Goal: Task Accomplishment & Management: Manage account settings

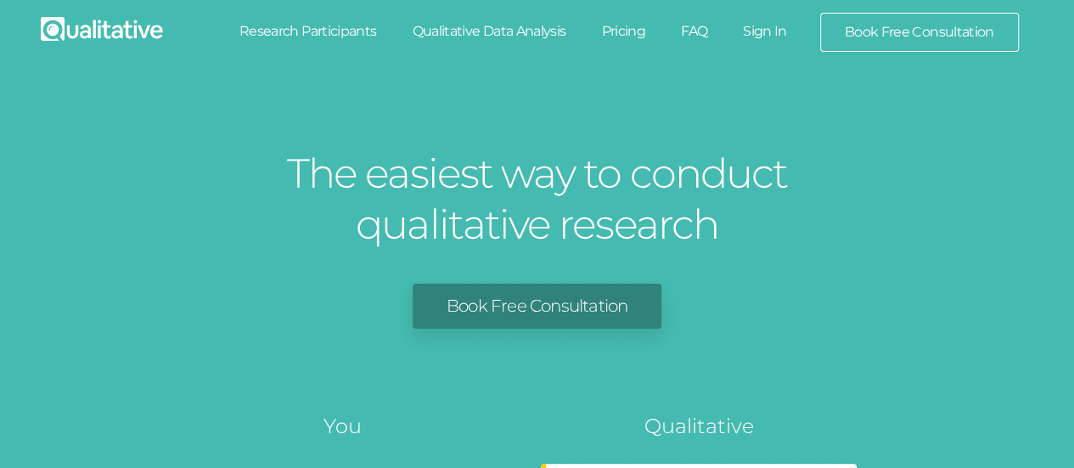
click at [774, 27] on link "Sign In" at bounding box center [765, 31] width 80 height 37
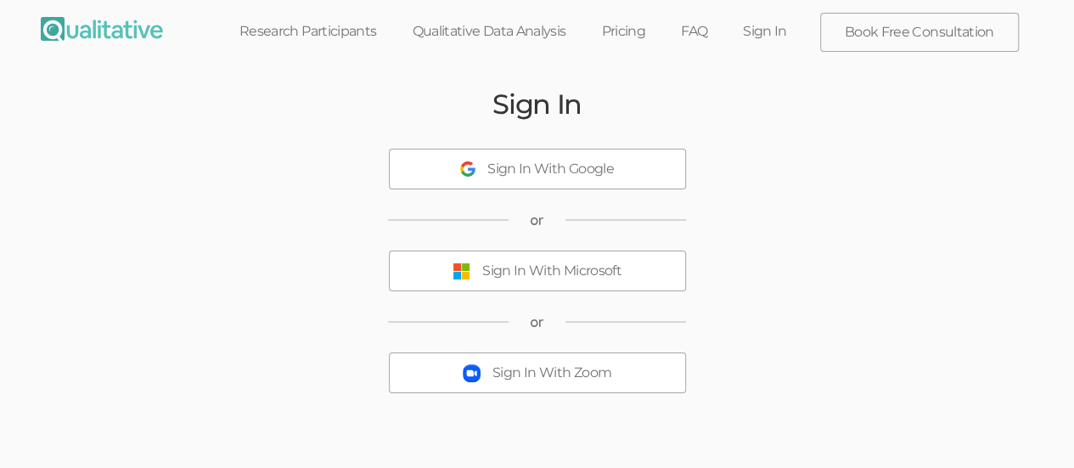
click at [540, 271] on div "Sign In With Microsoft" at bounding box center [551, 272] width 139 height 20
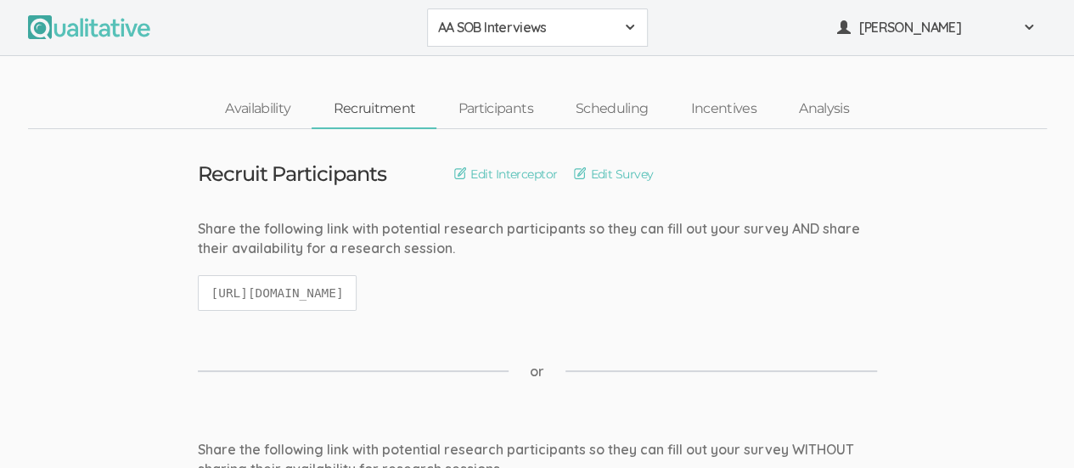
click at [629, 28] on span at bounding box center [630, 27] width 14 height 14
click at [625, 25] on span at bounding box center [630, 27] width 14 height 14
click at [635, 35] on div "AA SOB Interviews" at bounding box center [537, 28] width 199 height 20
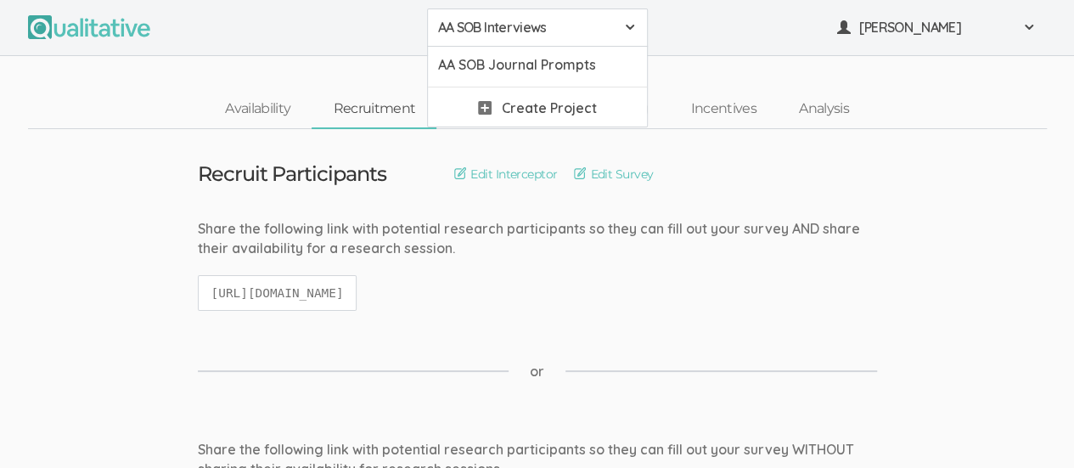
click at [632, 20] on div "AA SOB Interviews" at bounding box center [537, 28] width 199 height 20
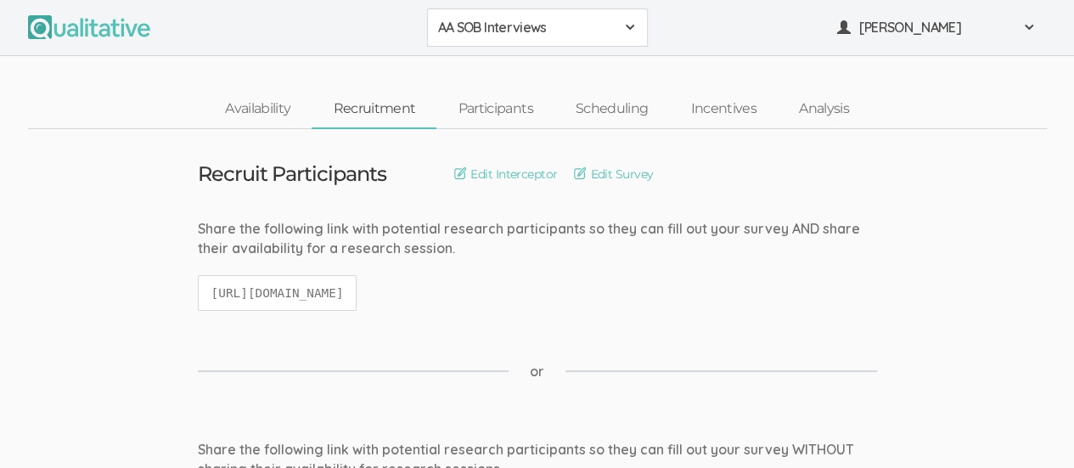
click at [632, 20] on div "AA SOB Interviews" at bounding box center [537, 28] width 199 height 20
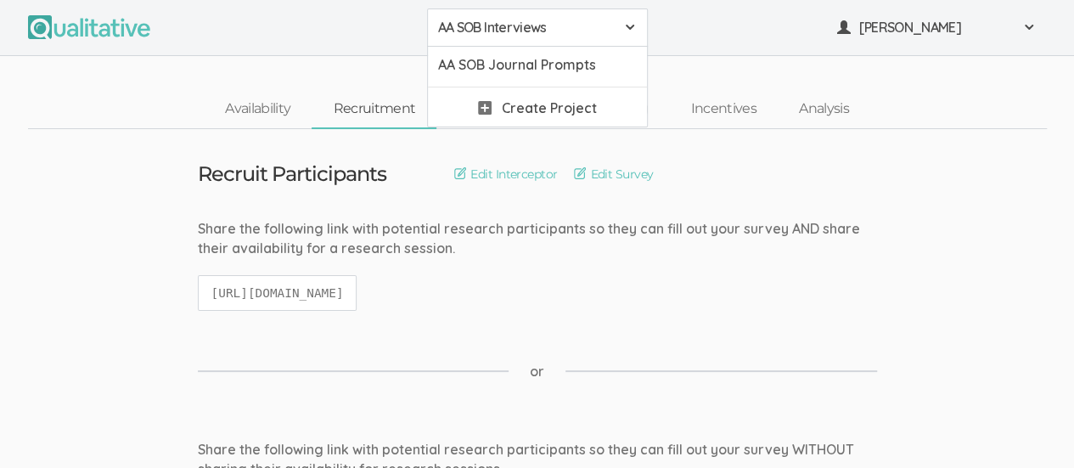
click at [822, 288] on div "Share the following link with potential research participants so they can fill …" at bounding box center [537, 273] width 705 height 109
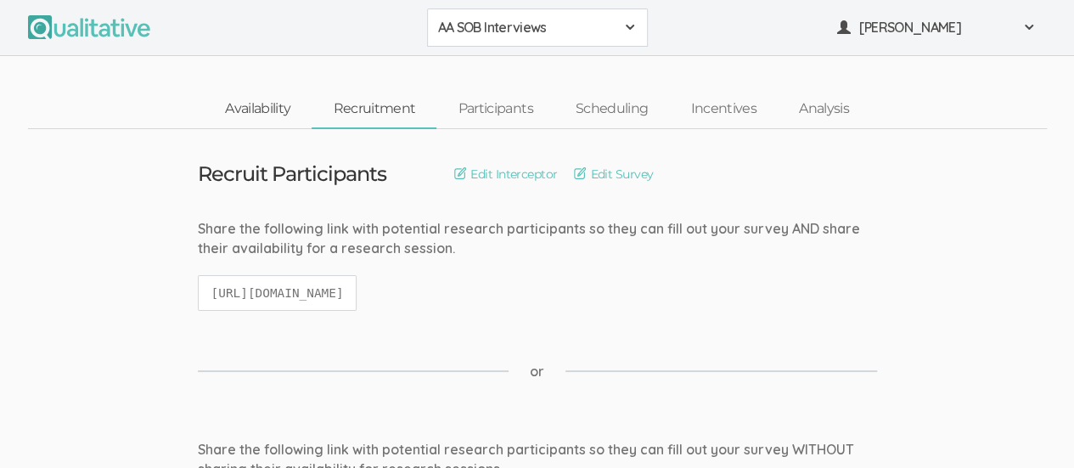
click at [266, 105] on link "Availability" at bounding box center [258, 109] width 108 height 37
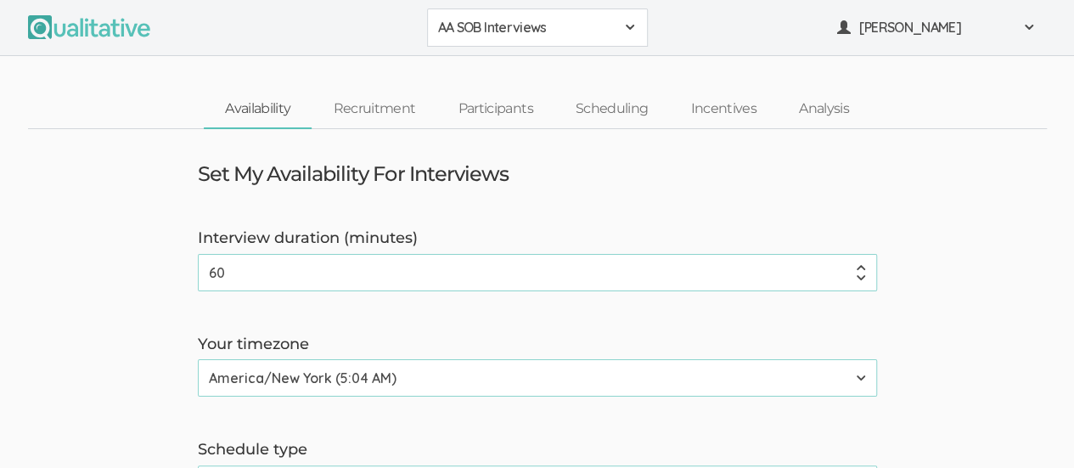
click at [635, 21] on span at bounding box center [630, 27] width 14 height 14
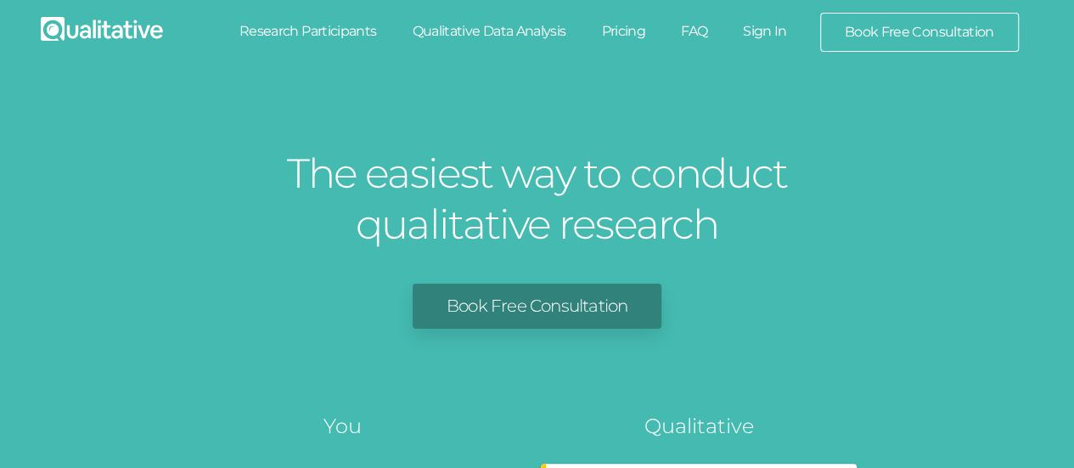
click at [769, 37] on link "Sign In" at bounding box center [765, 31] width 80 height 37
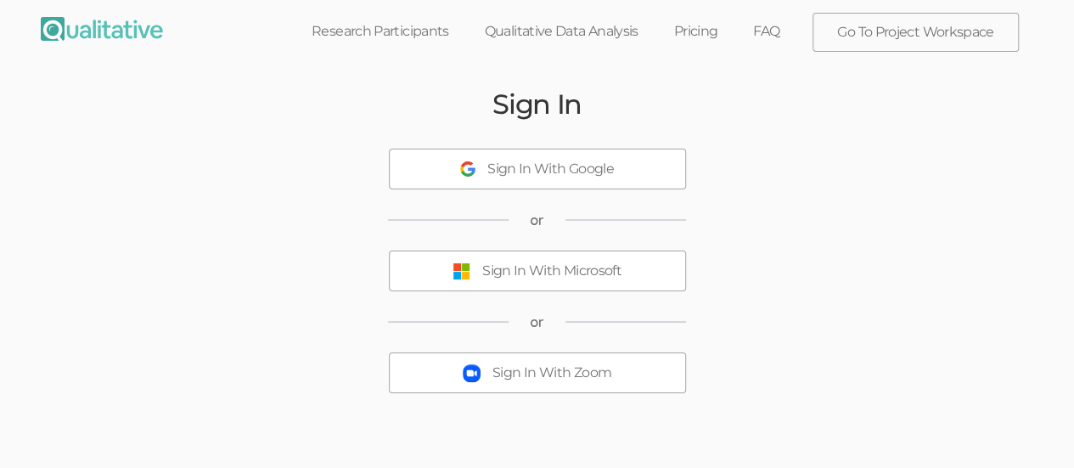
click at [556, 279] on div "Sign In With Microsoft" at bounding box center [551, 272] width 139 height 20
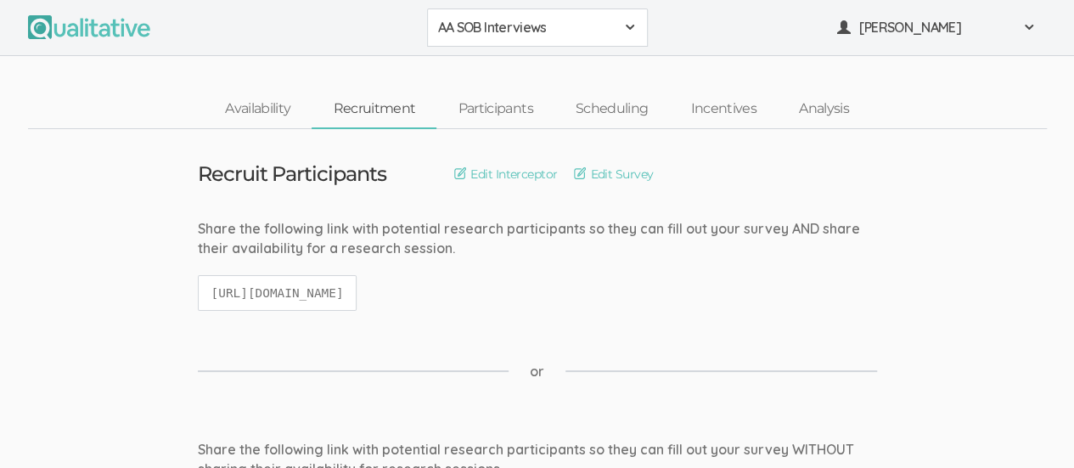
click at [636, 23] on span at bounding box center [630, 27] width 14 height 14
click at [627, 26] on span at bounding box center [630, 27] width 14 height 14
click at [630, 25] on span at bounding box center [630, 27] width 14 height 14
click at [634, 37] on div "AA SOB Interviews" at bounding box center [537, 28] width 199 height 20
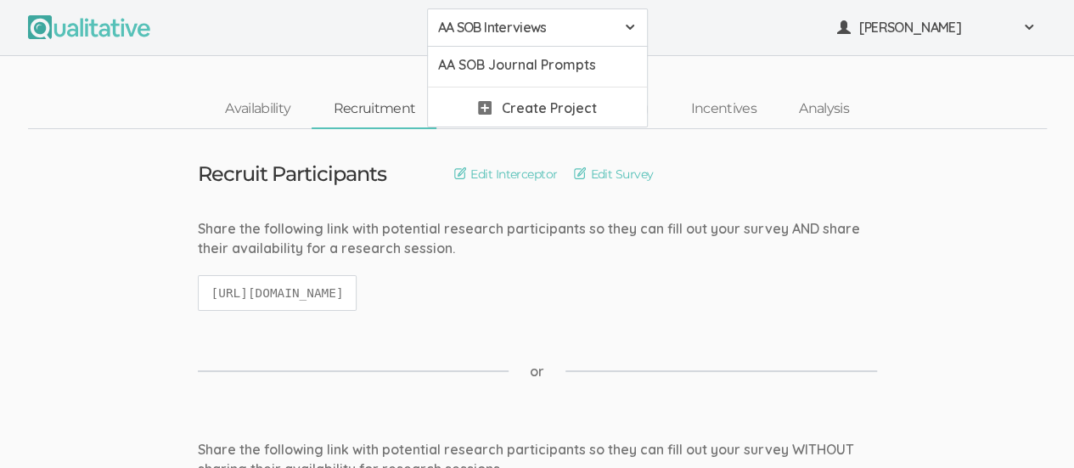
click at [752, 27] on ul "AA SOB Interviews AA SOB Interviews AA SOB Journal Prompts Create Project Kreg …" at bounding box center [537, 27] width 1019 height 38
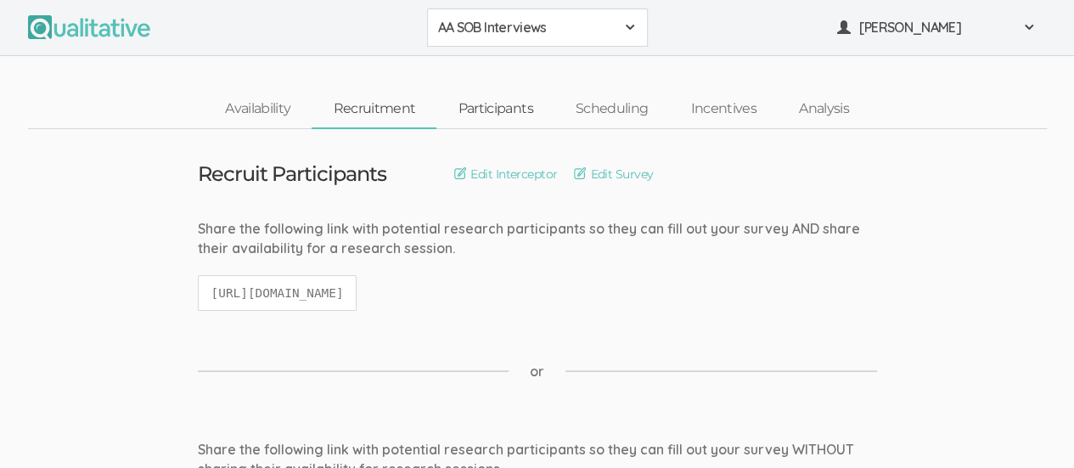
click at [498, 114] on link "Participants" at bounding box center [494, 109] width 117 height 37
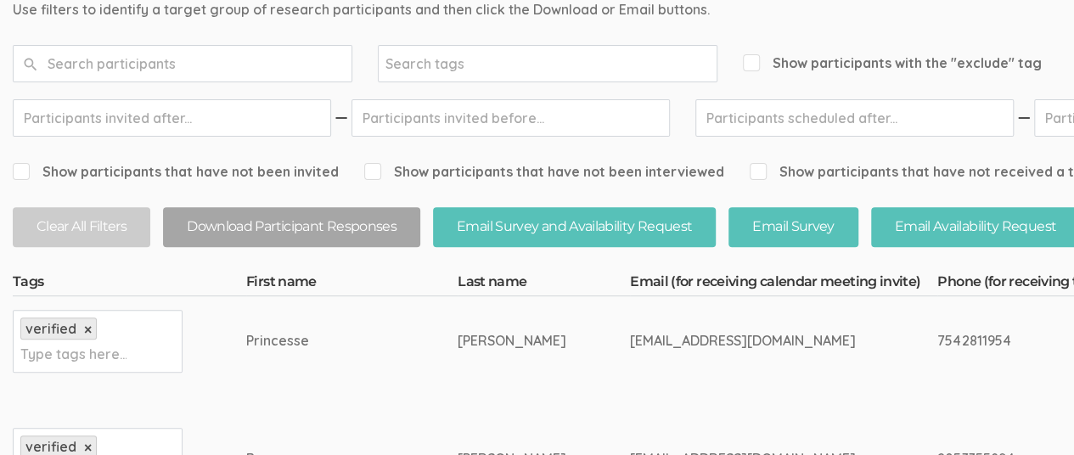
scroll to position [221, 0]
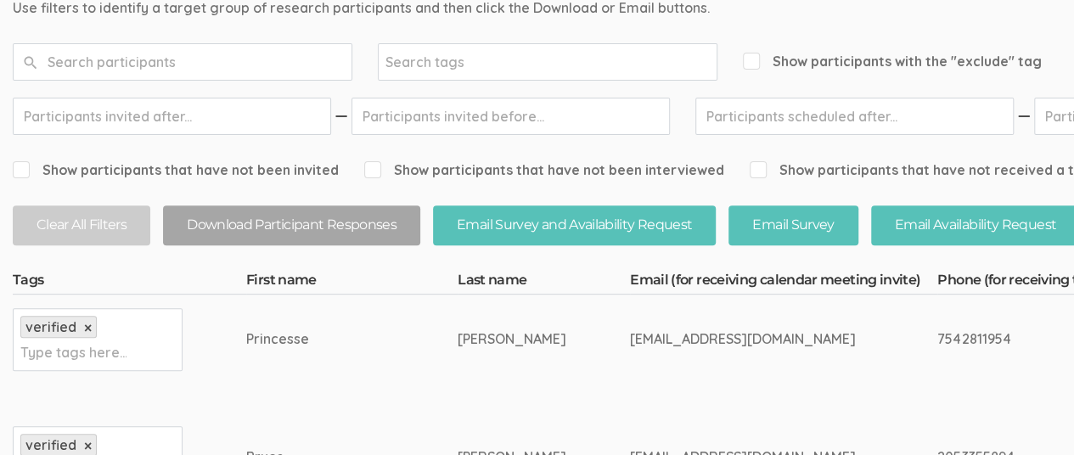
drag, startPoint x: 246, startPoint y: 338, endPoint x: 316, endPoint y: 335, distance: 69.7
click at [316, 335] on td "Princesse" at bounding box center [351, 339] width 211 height 89
copy div "Princesse"
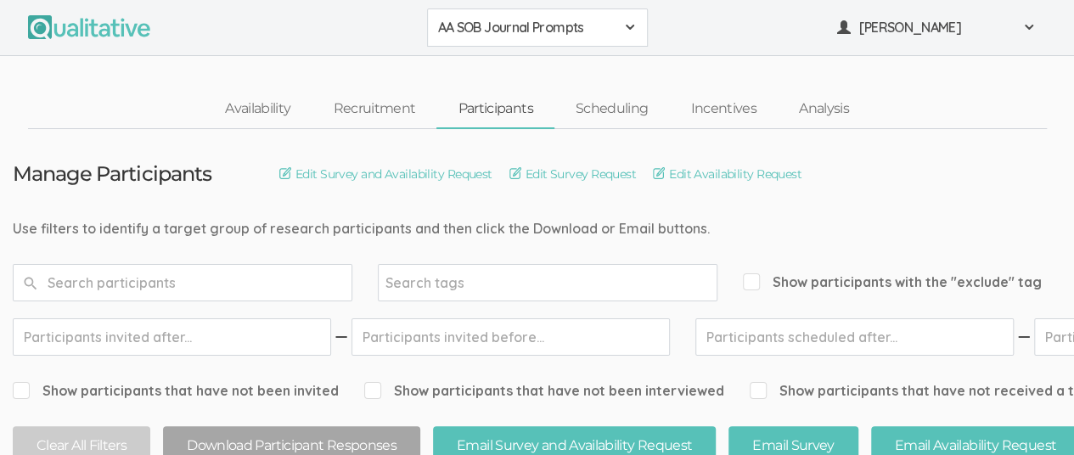
click at [628, 29] on span at bounding box center [630, 27] width 14 height 14
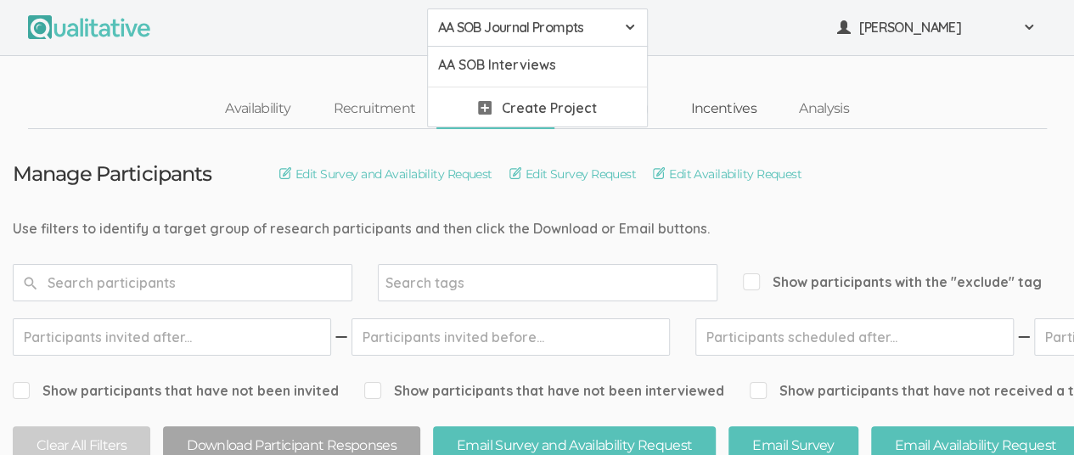
click at [757, 91] on link "Incentives" at bounding box center [723, 109] width 109 height 37
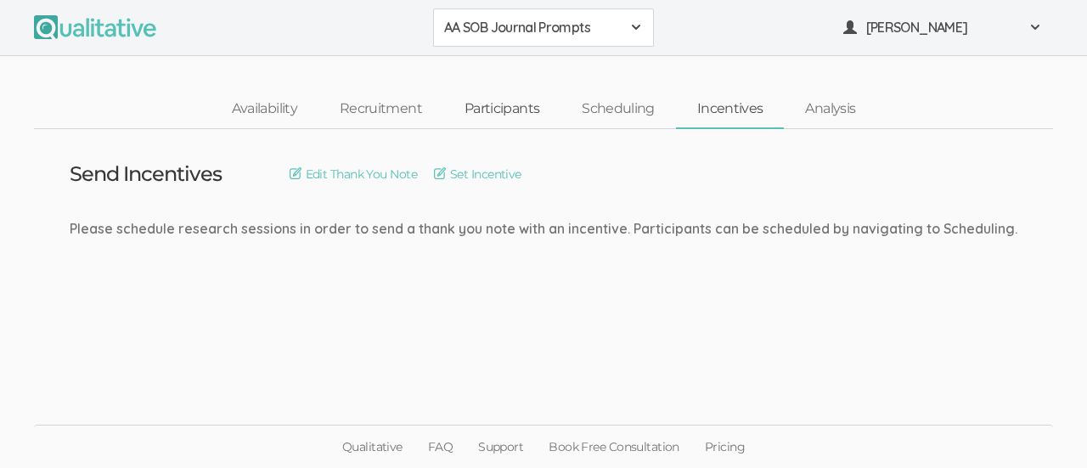
click at [502, 114] on link "Participants" at bounding box center [501, 109] width 117 height 37
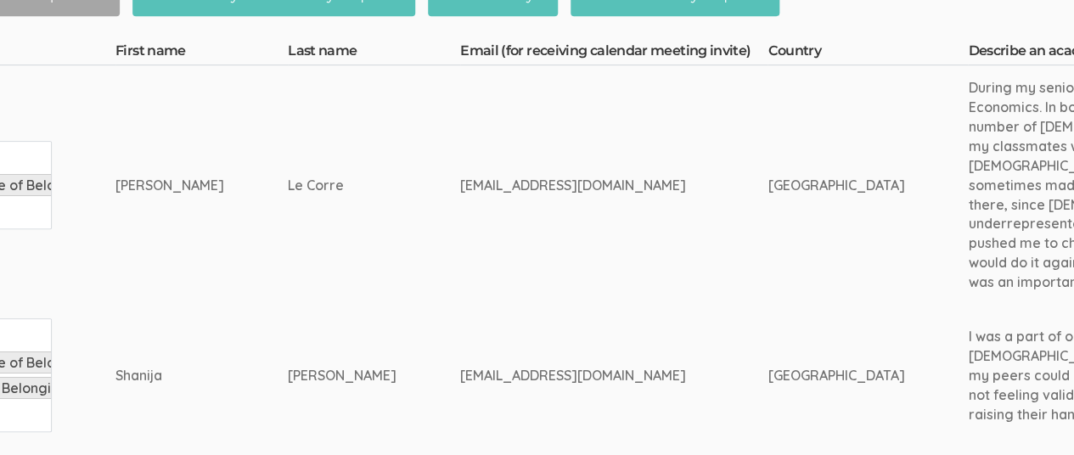
scroll to position [450, 0]
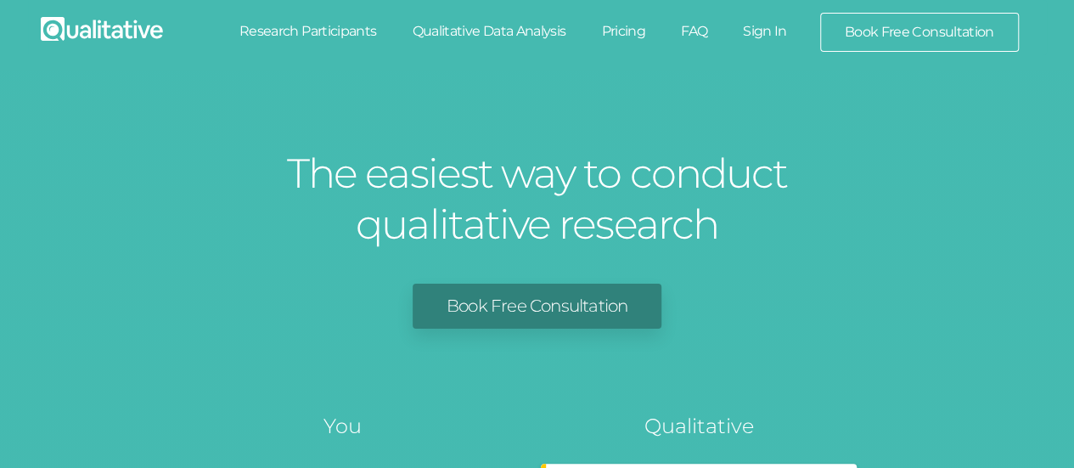
click at [770, 31] on link "Sign In" at bounding box center [765, 31] width 80 height 37
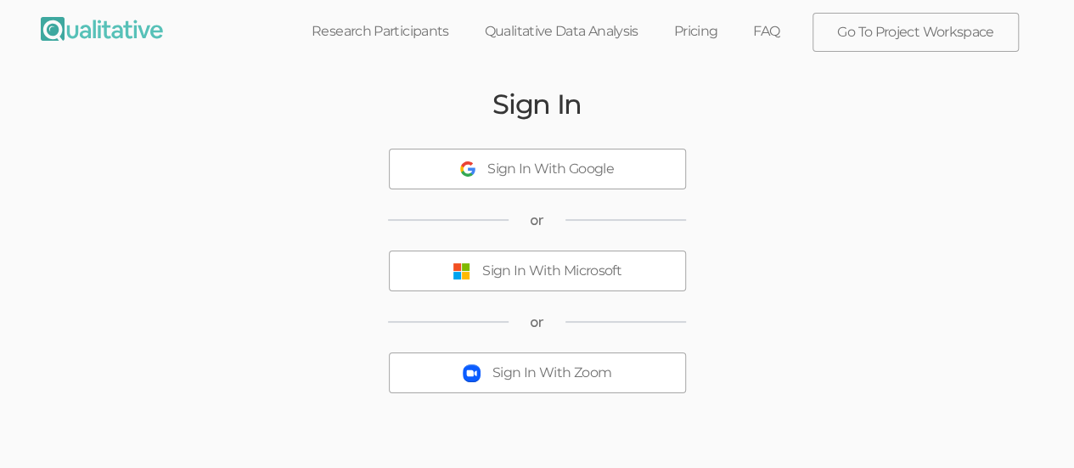
click at [557, 269] on div "Sign In With Microsoft" at bounding box center [551, 272] width 139 height 20
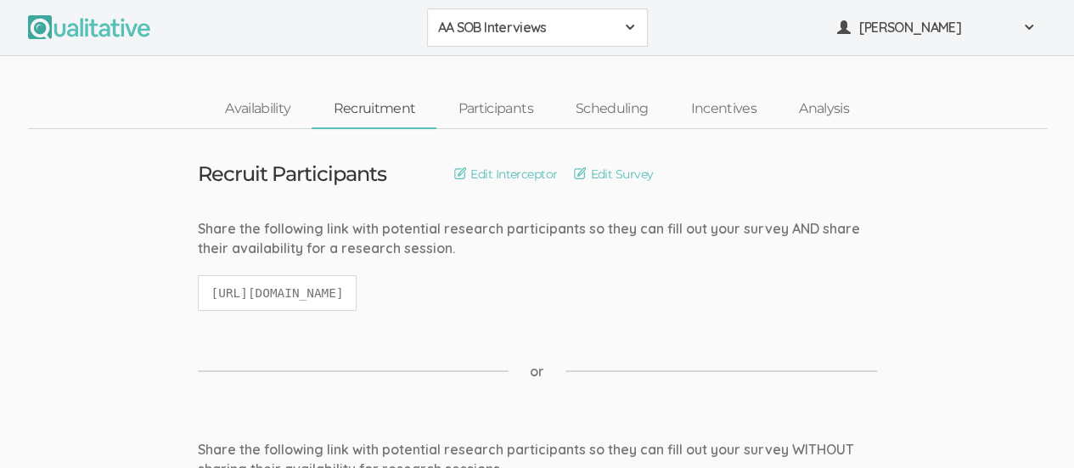
click at [630, 35] on div "AA SOB Interviews" at bounding box center [537, 28] width 199 height 20
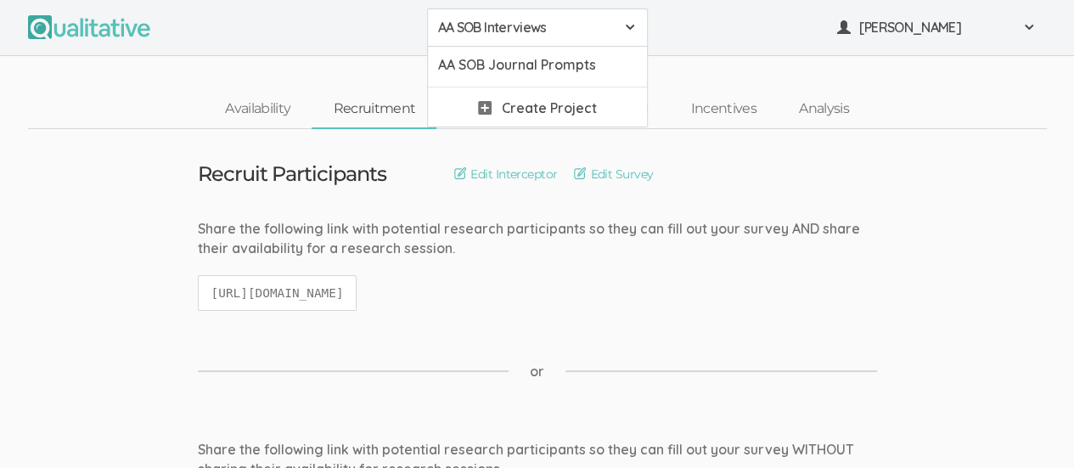
click at [147, 99] on nav "Availability Recruitment Participants Scheduling Incentives Analysis" at bounding box center [537, 109] width 1019 height 39
